Goal: Transaction & Acquisition: Download file/media

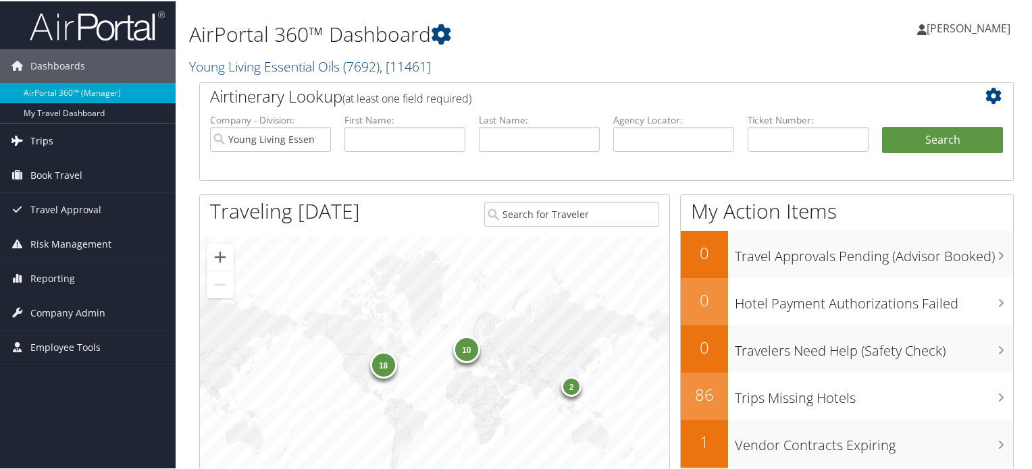
click at [36, 138] on span "Trips" at bounding box center [41, 140] width 23 height 34
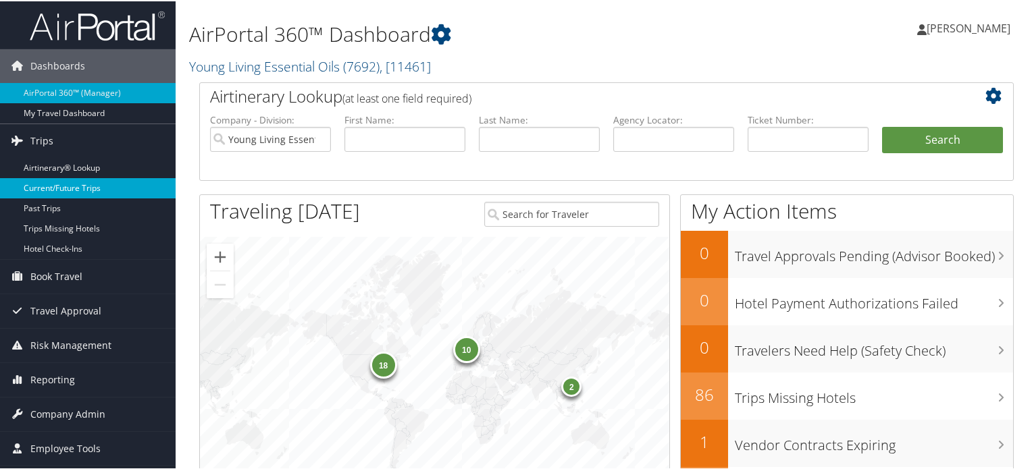
click at [49, 186] on link "Current/Future Trips" at bounding box center [88, 187] width 176 height 20
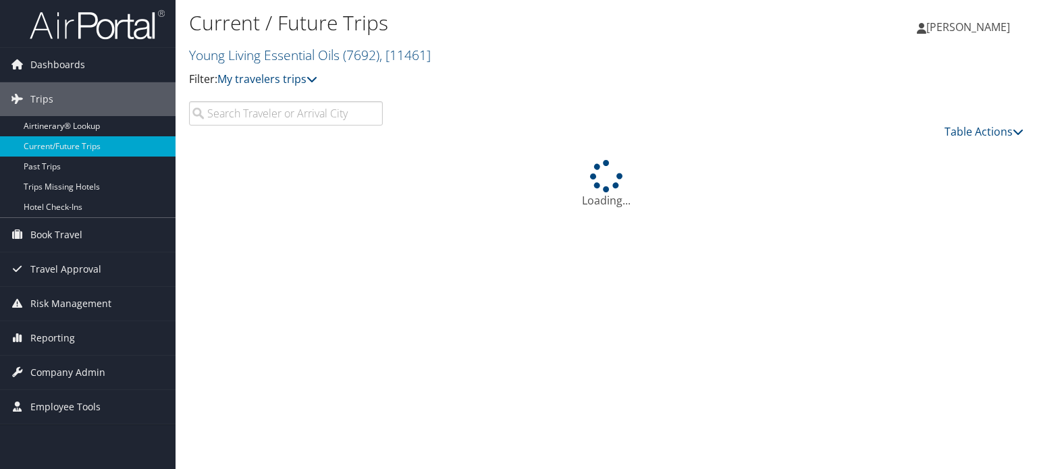
click at [294, 115] on input "search" at bounding box center [286, 113] width 194 height 24
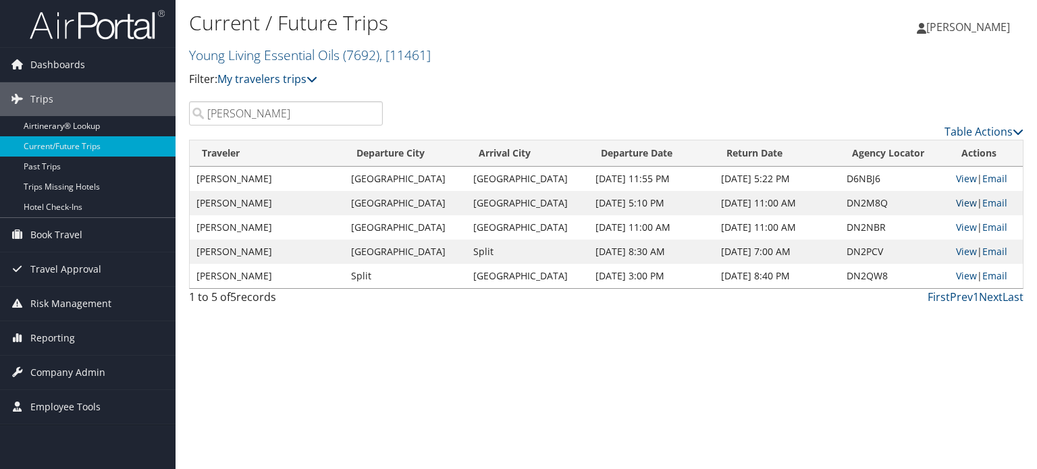
type input "johnson"
click at [964, 207] on link "View" at bounding box center [966, 203] width 21 height 13
click at [963, 225] on link "View" at bounding box center [966, 227] width 21 height 13
click at [959, 256] on link "View" at bounding box center [966, 251] width 21 height 13
click at [960, 275] on link "View" at bounding box center [966, 275] width 21 height 13
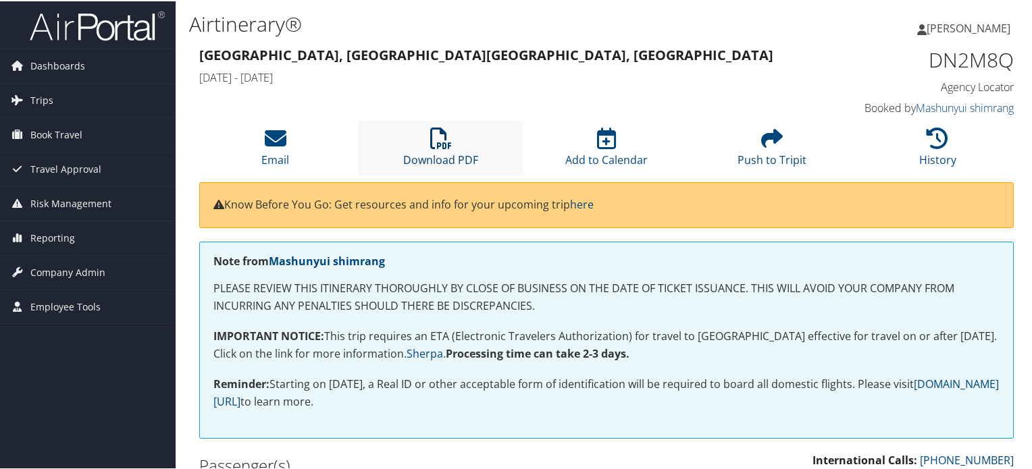
click at [440, 144] on icon at bounding box center [441, 137] width 22 height 22
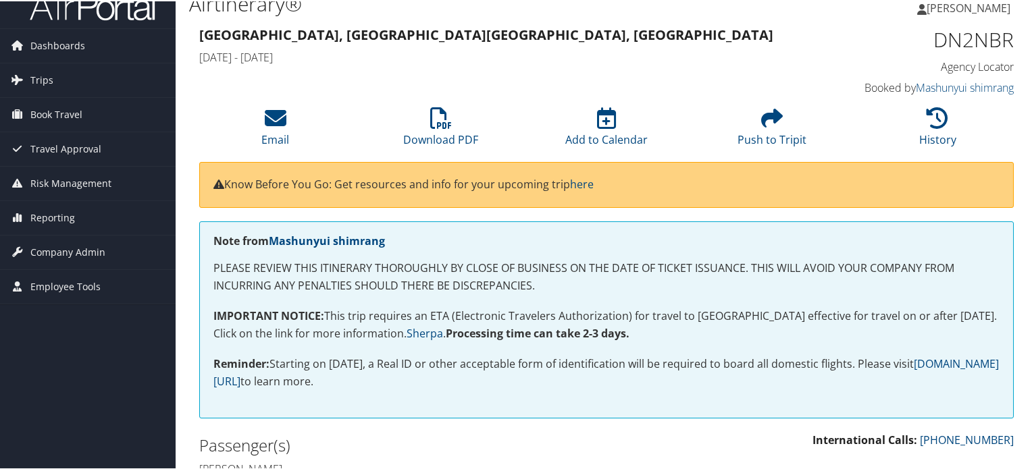
scroll to position [19, 0]
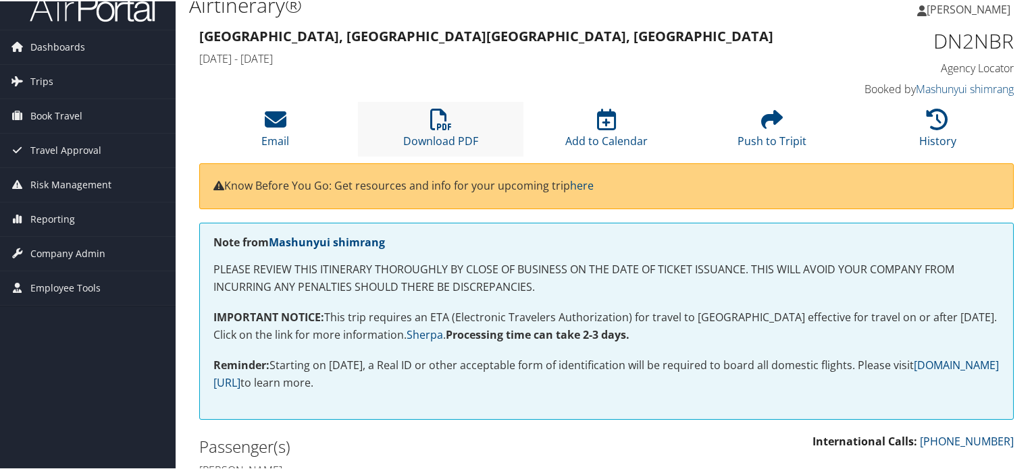
click at [436, 130] on li "Download PDF" at bounding box center [440, 128] width 165 height 55
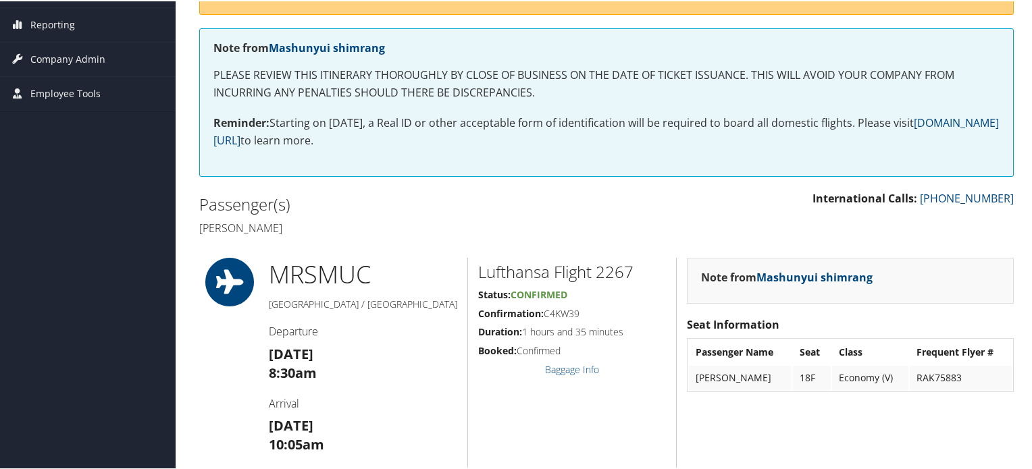
scroll to position [35, 0]
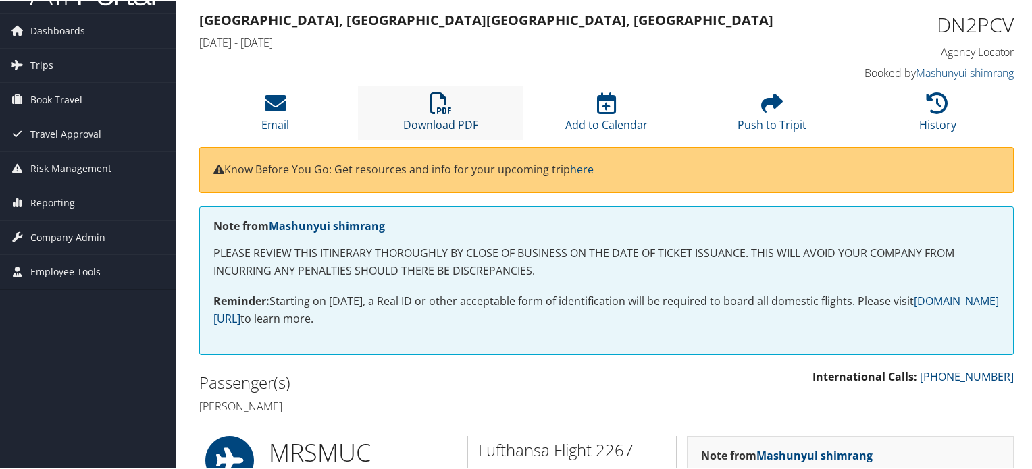
click at [442, 107] on icon at bounding box center [441, 102] width 22 height 22
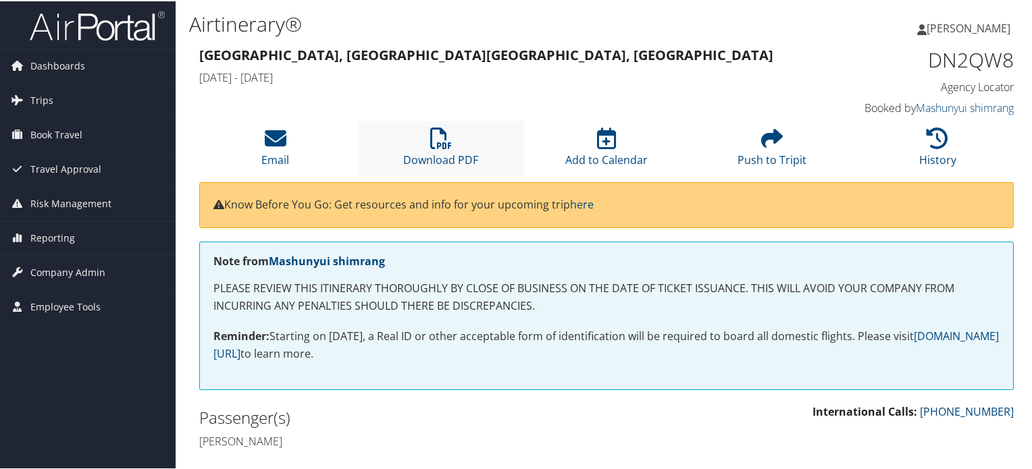
click at [425, 132] on li "Download PDF" at bounding box center [440, 147] width 165 height 55
